Goal: Task Accomplishment & Management: Manage account settings

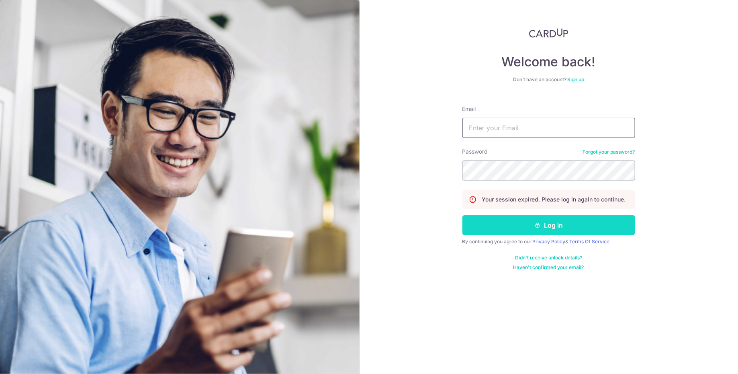
type input "[EMAIL_ADDRESS][DOMAIN_NAME]"
click at [526, 223] on button "Log in" at bounding box center [548, 225] width 173 height 20
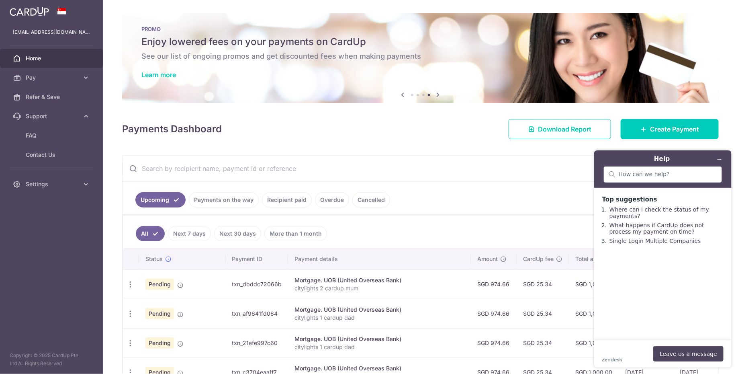
scroll to position [145, 0]
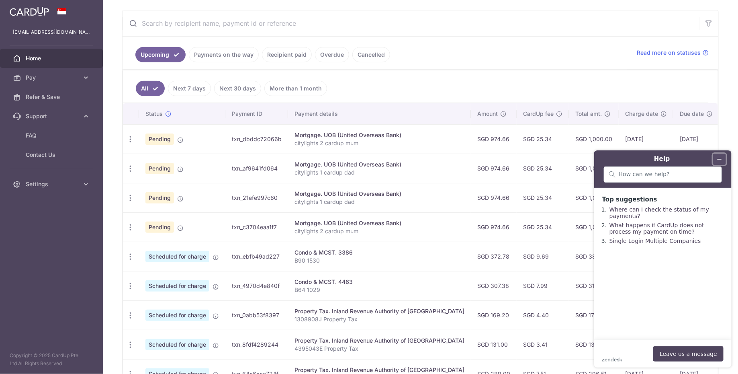
click at [719, 157] on icon "Minimize widget" at bounding box center [719, 159] width 6 height 6
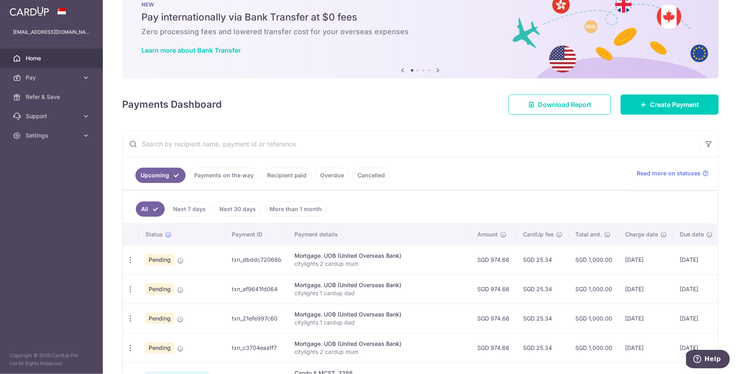
scroll to position [82, 0]
